Goal: Transaction & Acquisition: Subscribe to service/newsletter

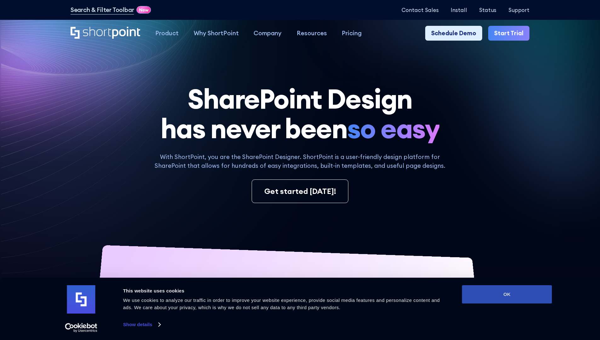
click at [507, 295] on button "OK" at bounding box center [507, 294] width 90 height 18
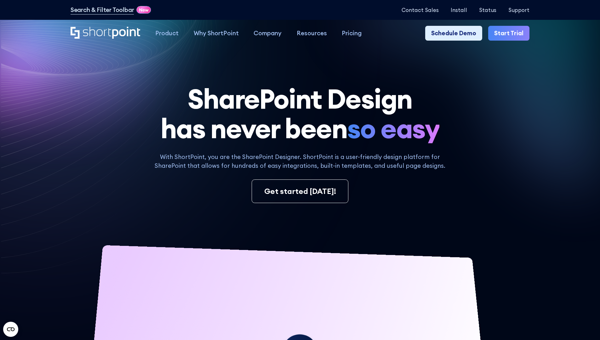
click at [511, 33] on link "Start Trial" at bounding box center [508, 33] width 41 height 15
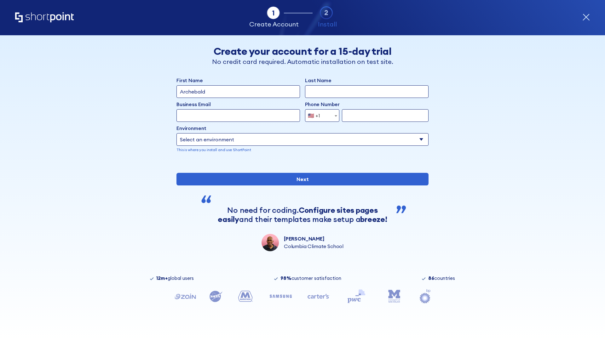
type input "Archebald"
type input "Berkuskv"
type input "2125556789"
select select "Microsoft 365"
type input "2125556789"
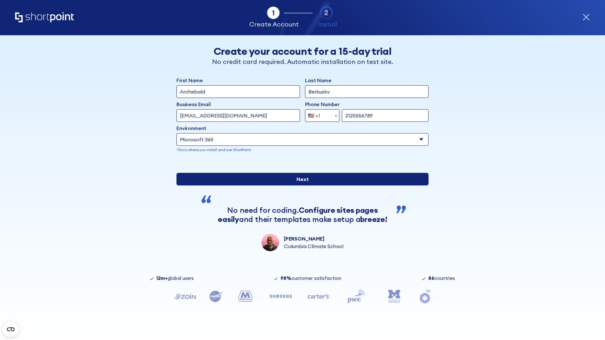
scroll to position [2, 0]
click at [300, 186] on input "Next" at bounding box center [302, 179] width 252 height 13
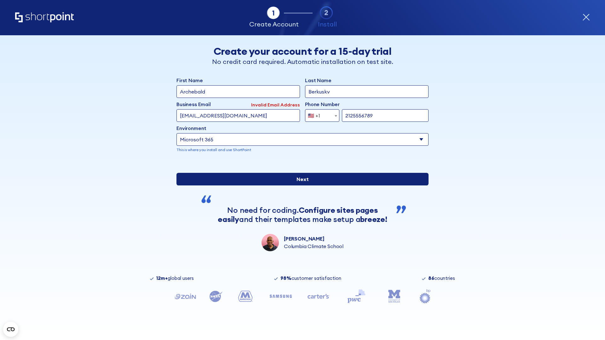
click at [300, 186] on input "Next" at bounding box center [302, 179] width 252 height 13
type input "test@shortpoint.com"
click at [300, 186] on input "Next" at bounding box center [302, 179] width 252 height 13
